Goal: Transaction & Acquisition: Obtain resource

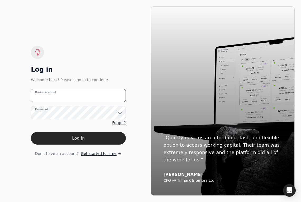
type email "[PERSON_NAME][EMAIL_ADDRESS][PERSON_NAME][DOMAIN_NAME]"
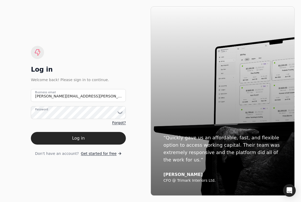
click at [83, 146] on form "[PERSON_NAME][EMAIL_ADDRESS][PERSON_NAME][DOMAIN_NAME] Business email Password …" at bounding box center [78, 123] width 95 height 68
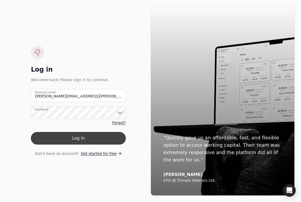
click at [84, 141] on button "Log in" at bounding box center [78, 138] width 95 height 13
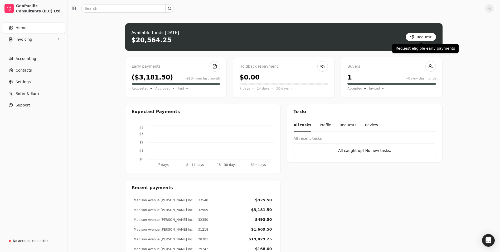
click at [301, 36] on button "Request" at bounding box center [421, 37] width 31 height 8
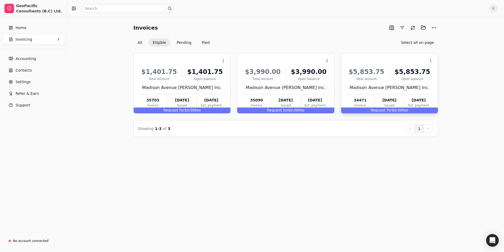
click at [301, 69] on div "$5,853.75" at bounding box center [366, 71] width 41 height 9
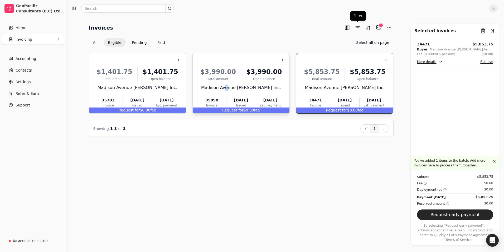
click at [233, 83] on div "$3,990.00 Total amount $3,990.00 Open [STREET_ADDRESS] [PERSON_NAME] Inc. 35090…" at bounding box center [241, 86] width 87 height 45
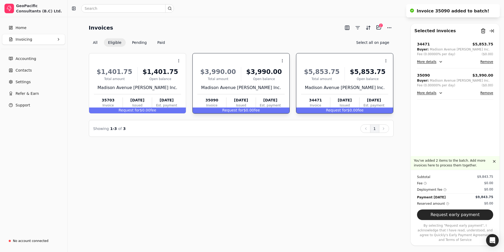
click at [285, 170] on div "Invoices Selected items: 2 2 All Eligible Pending Paid Select all on page Conte…" at bounding box center [286, 134] width 437 height 235
click at [301, 202] on button "Request early payment" at bounding box center [455, 214] width 76 height 11
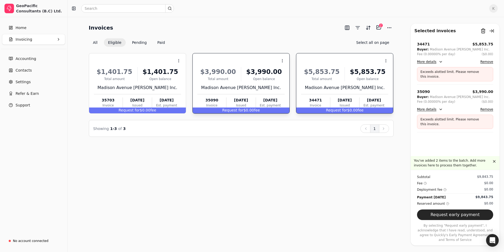
click at [271, 101] on div "[DATE]" at bounding box center [270, 100] width 29 height 6
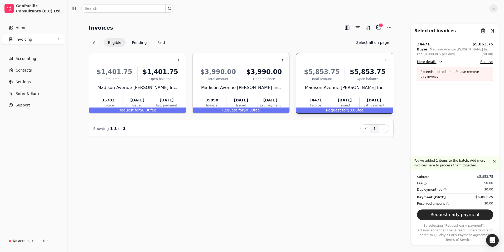
click at [301, 77] on div "Open balance" at bounding box center [367, 78] width 41 height 5
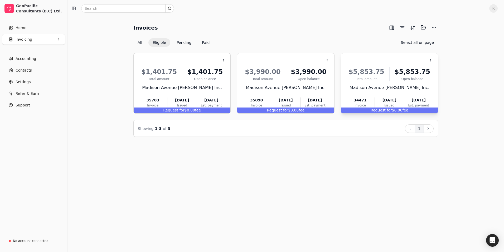
click at [301, 75] on div "$5,853.75 Total amount $5,853.75 Open balance" at bounding box center [389, 74] width 87 height 14
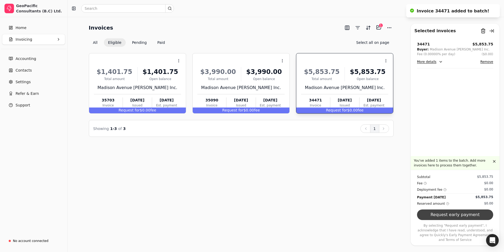
click at [301, 202] on button "Request early payment" at bounding box center [455, 214] width 76 height 11
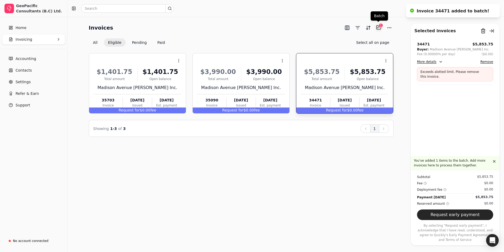
click at [301, 27] on button "Selected items: 1" at bounding box center [379, 27] width 8 height 8
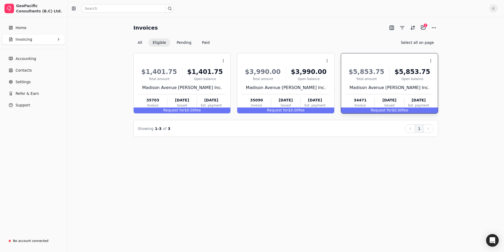
click at [301, 74] on div "$5,853.75" at bounding box center [366, 71] width 41 height 9
click at [301, 81] on div "$5,853.75 Total amount $5,853.75 Open [STREET_ADDRESS] [PERSON_NAME] Inc. 34471…" at bounding box center [389, 86] width 87 height 45
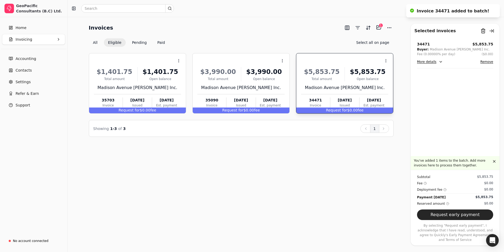
click at [301, 62] on button "More details" at bounding box center [430, 62] width 26 height 6
click at [301, 131] on div "34471 $5,853.75 Buyer: Madison Avenue [PERSON_NAME] Inc. Fee (0.00000% per day)…" at bounding box center [455, 98] width 89 height 114
click at [301, 202] on div "Subtotal $5,853.75 Fee $0.00 Deployment fee $0.00 Payment [DATE] $5,853.75 Rese…" at bounding box center [455, 206] width 89 height 72
click at [301, 202] on button "Request early payment" at bounding box center [455, 214] width 76 height 11
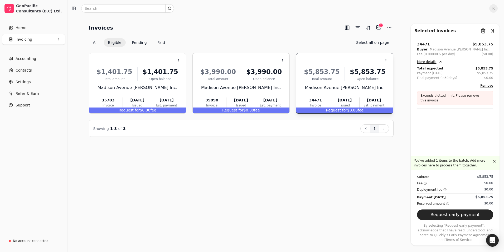
drag, startPoint x: 281, startPoint y: 178, endPoint x: 270, endPoint y: 163, distance: 18.5
click at [279, 174] on div "Invoices Selected items: 1 1 All Eligible Pending Paid Select all on page Conte…" at bounding box center [286, 134] width 437 height 235
